Goal: Find specific page/section: Find specific page/section

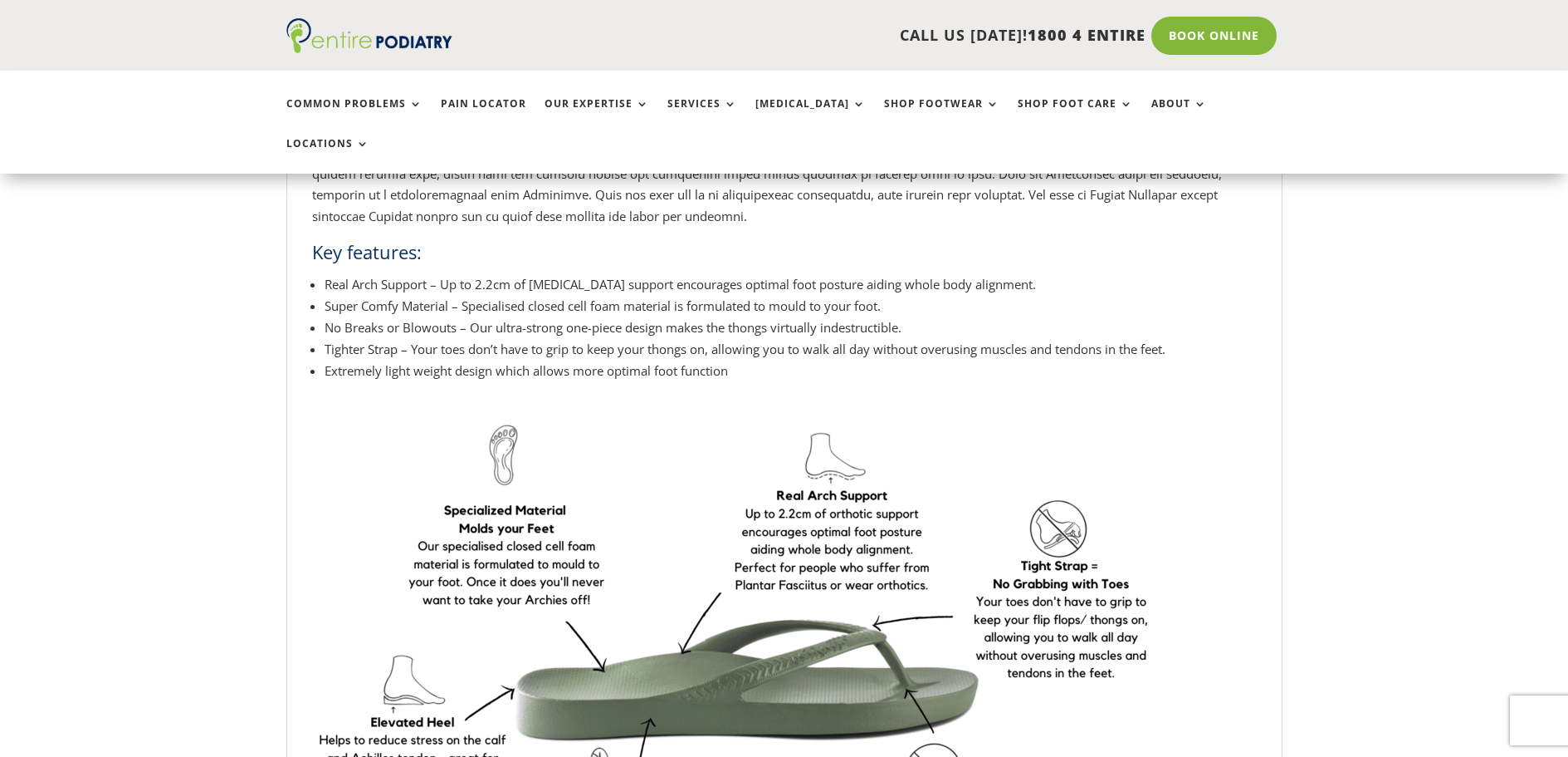
scroll to position [997, 0]
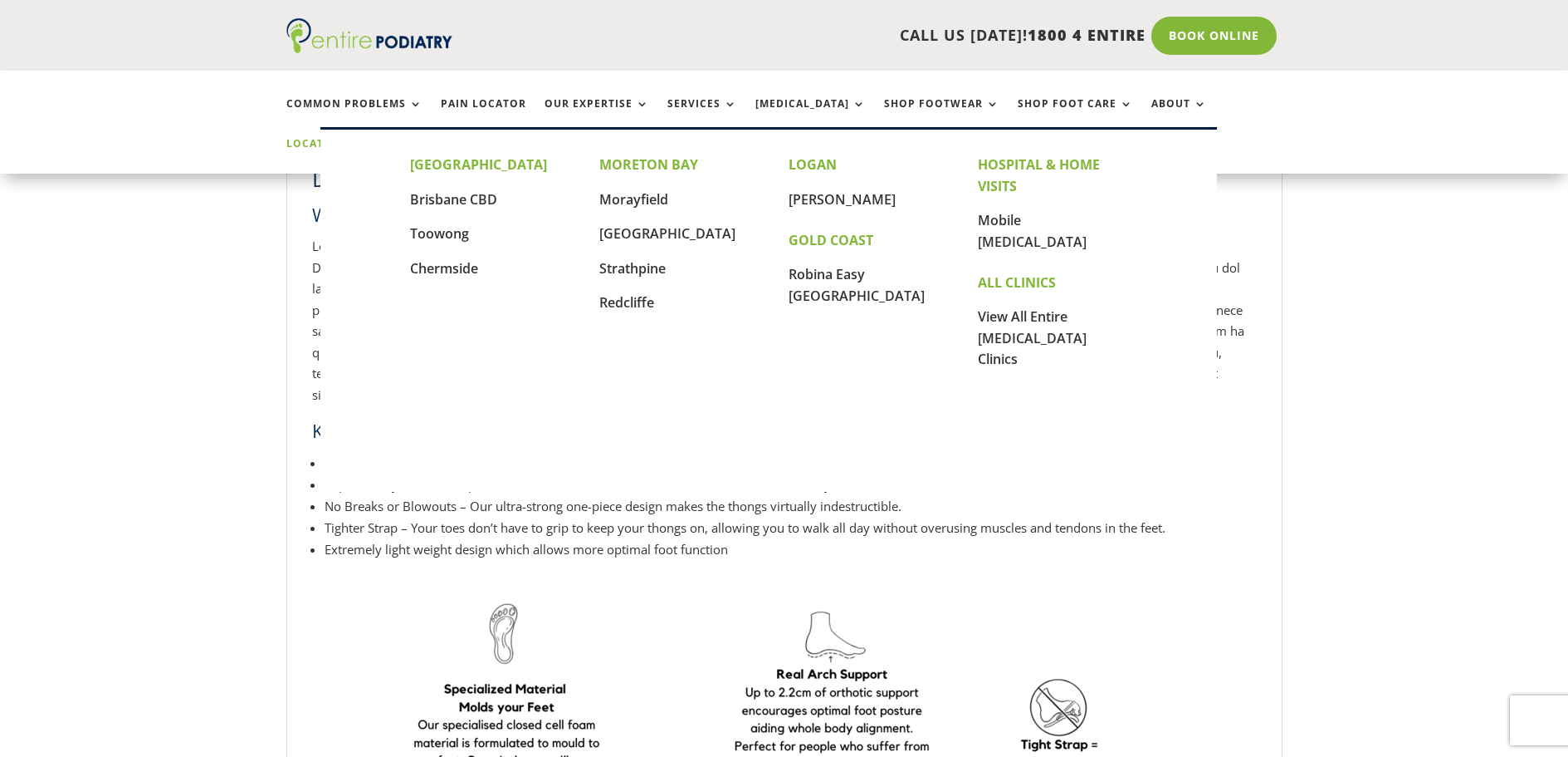
click at [370, 138] on link "Locations" at bounding box center [328, 156] width 83 height 36
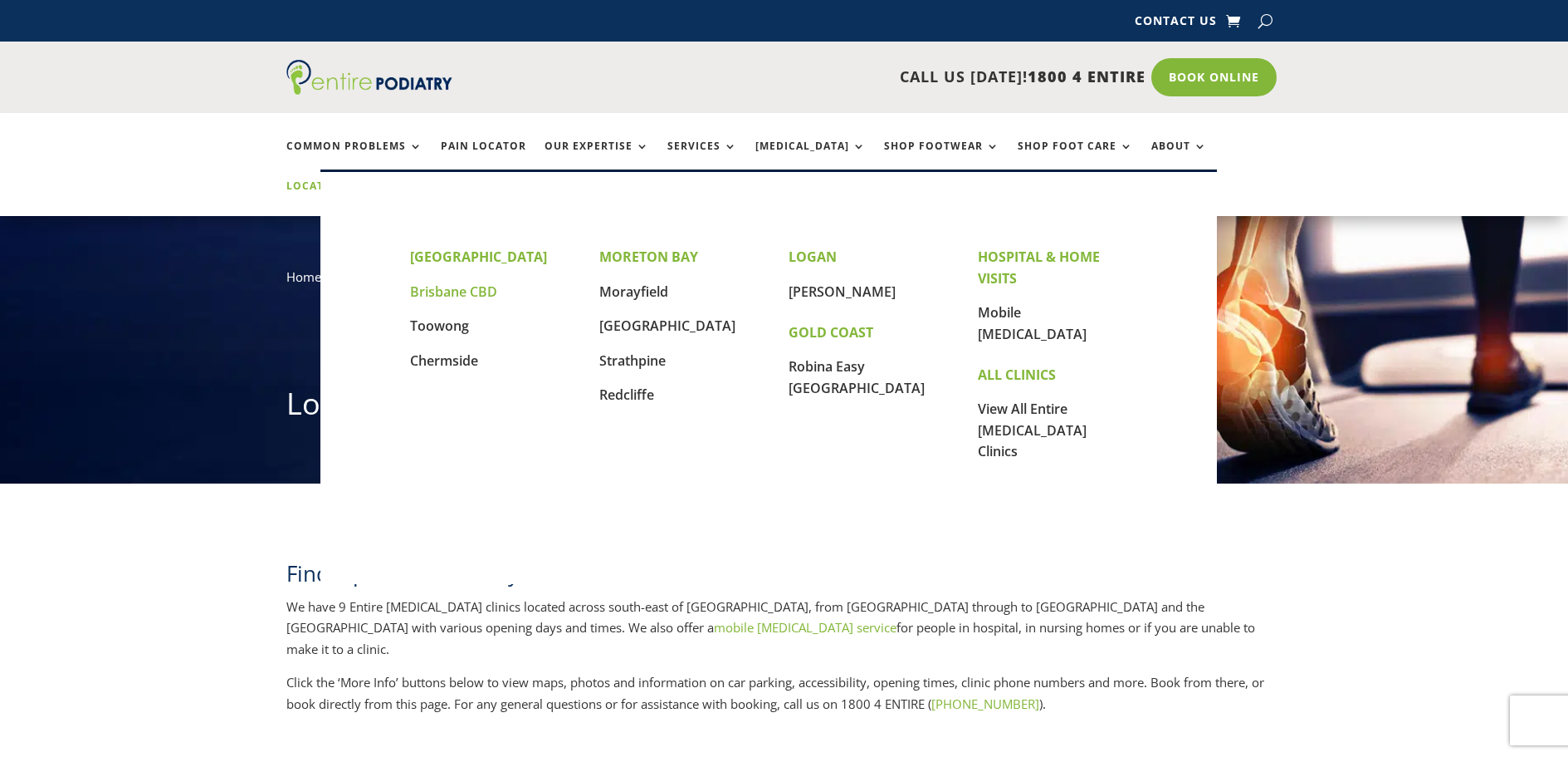
click at [439, 294] on link "Brisbane CBD" at bounding box center [453, 291] width 87 height 18
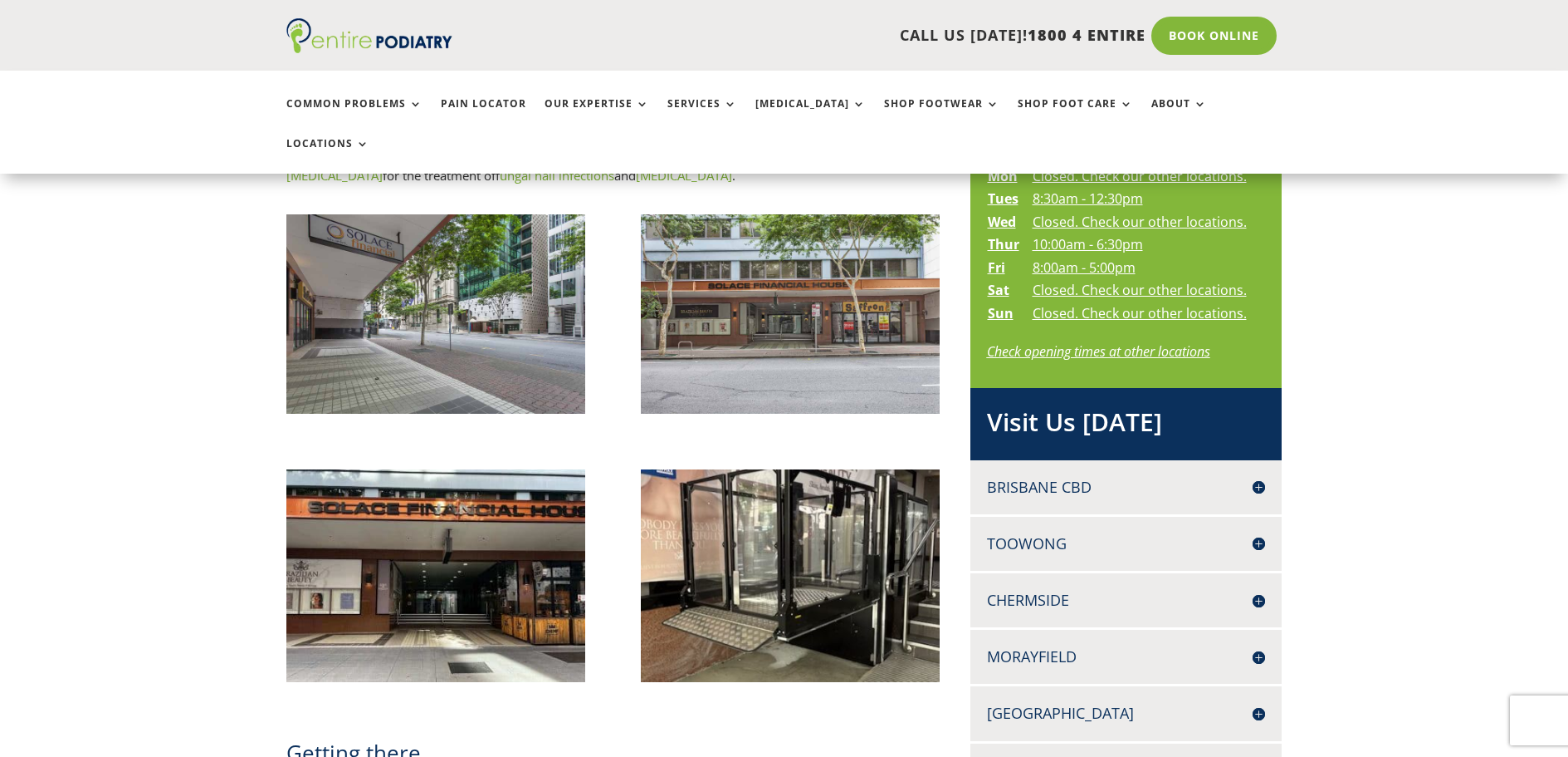
scroll to position [930, 0]
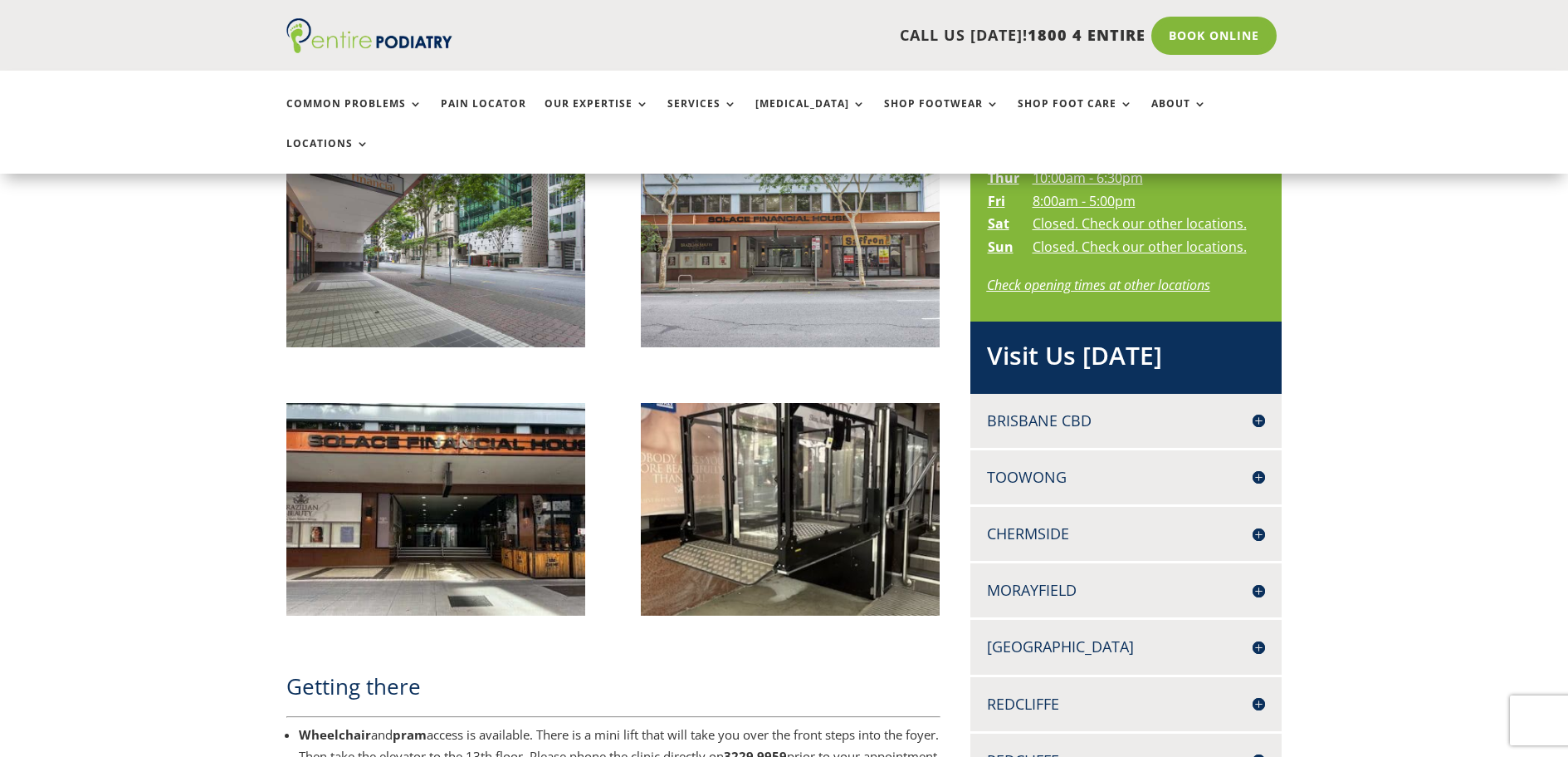
click at [1041, 467] on h4 "Toowong" at bounding box center [1127, 477] width 279 height 21
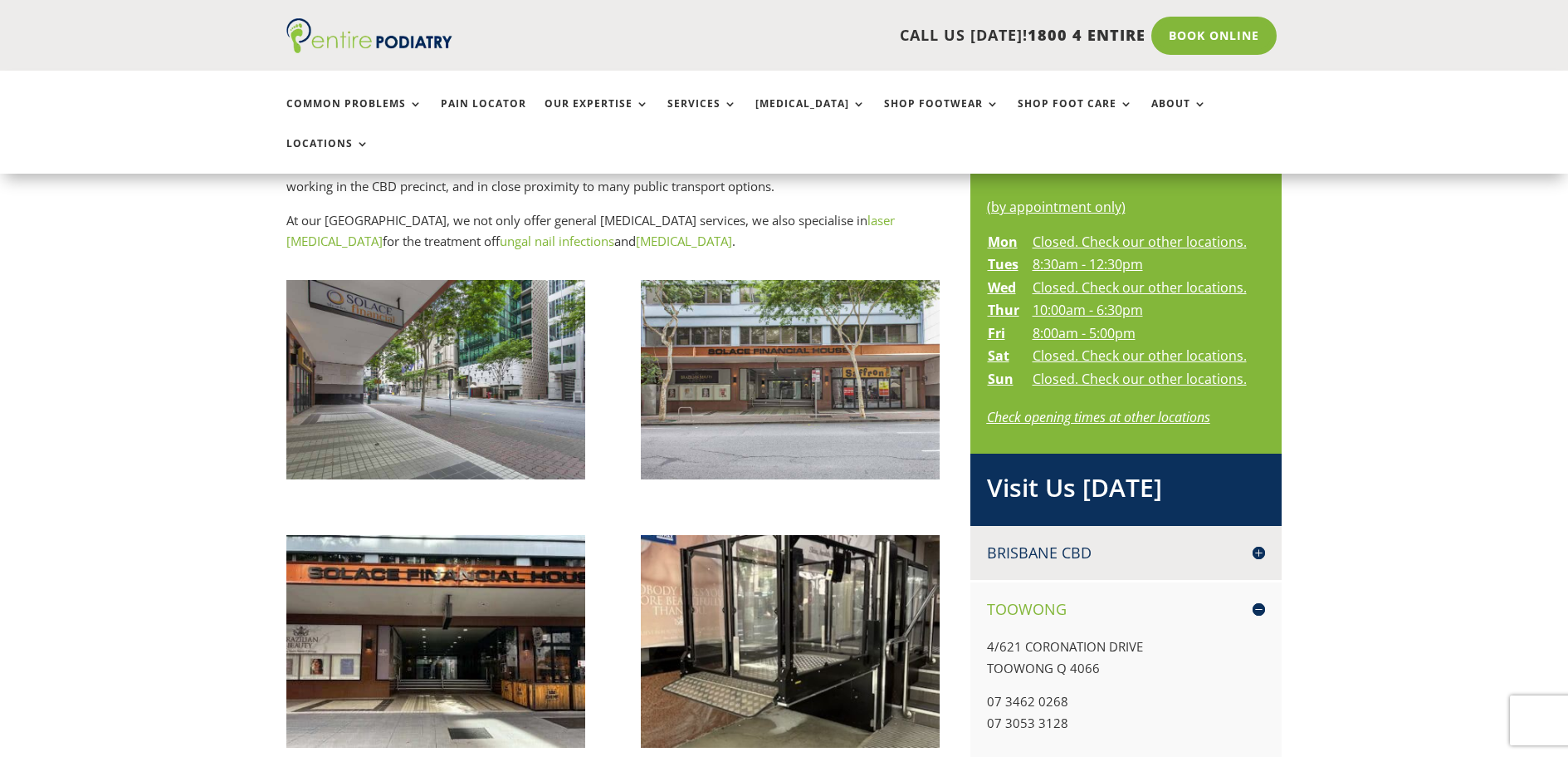
scroll to position [797, 0]
